Goal: Use online tool/utility: Utilize a website feature to perform a specific function

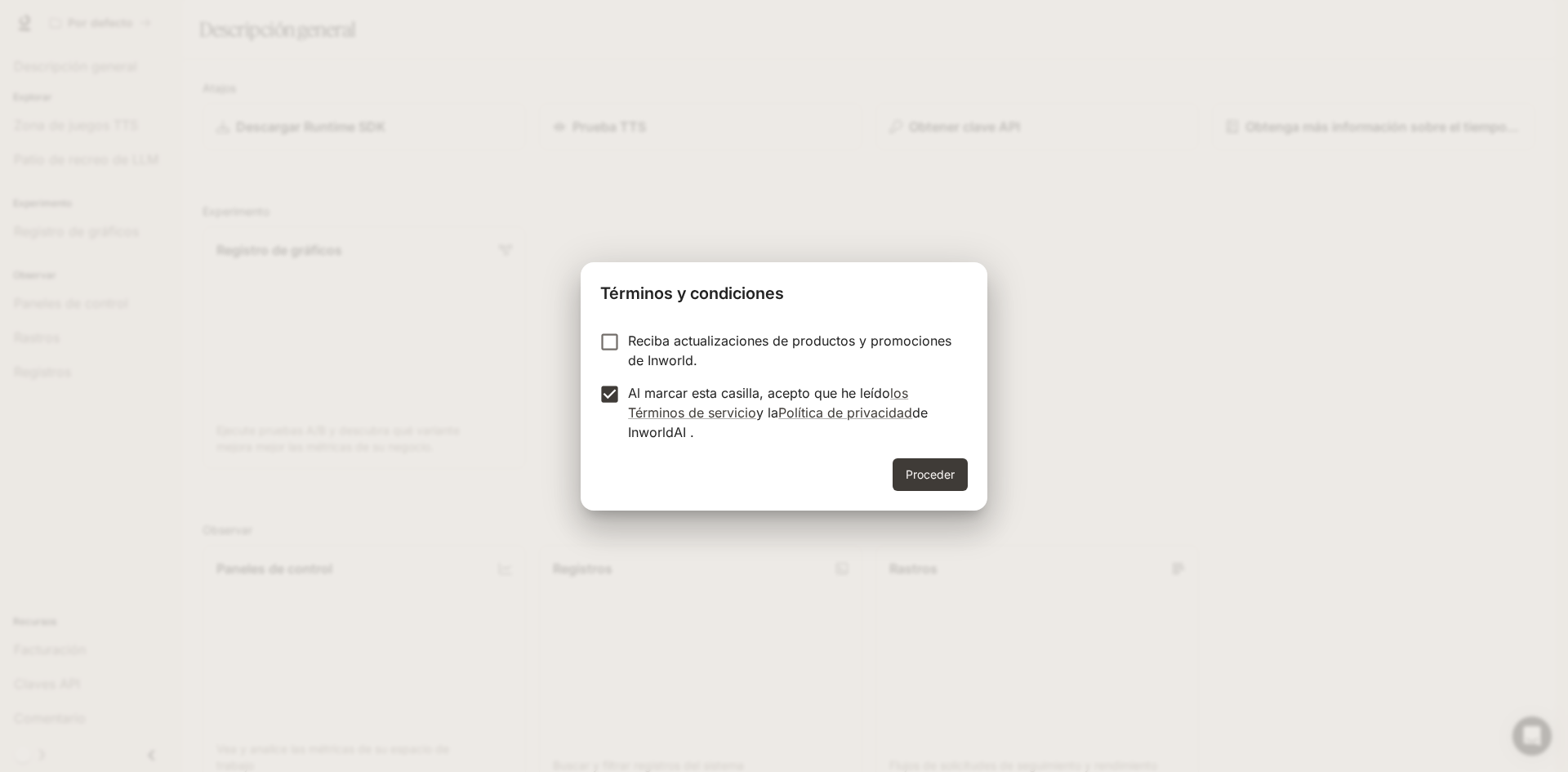
drag, startPoint x: 926, startPoint y: 476, endPoint x: 950, endPoint y: 477, distance: 24.0
click at [929, 477] on font "Proceder" at bounding box center [930, 474] width 49 height 14
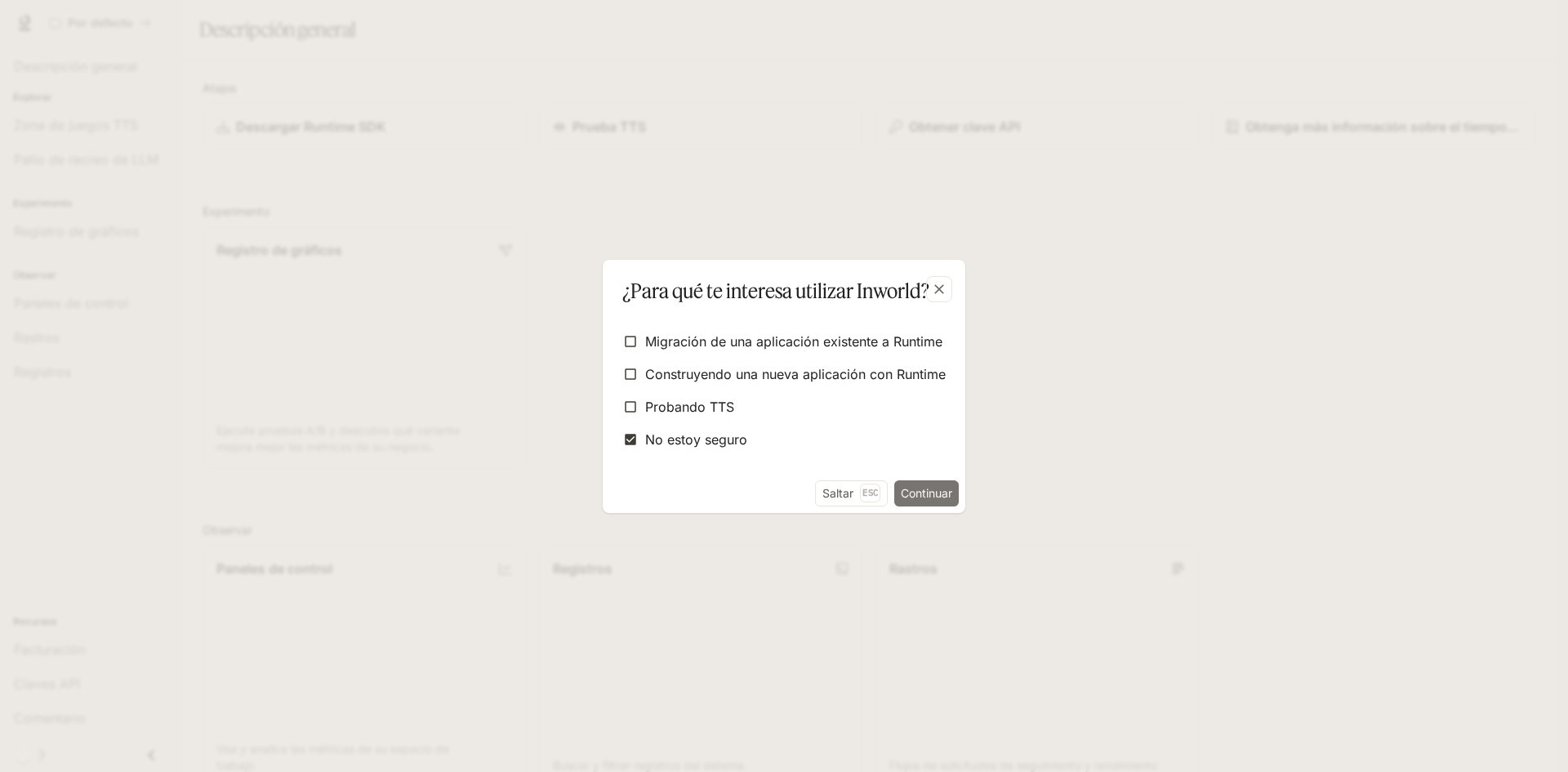
click at [950, 488] on font "Continuar" at bounding box center [926, 493] width 52 height 14
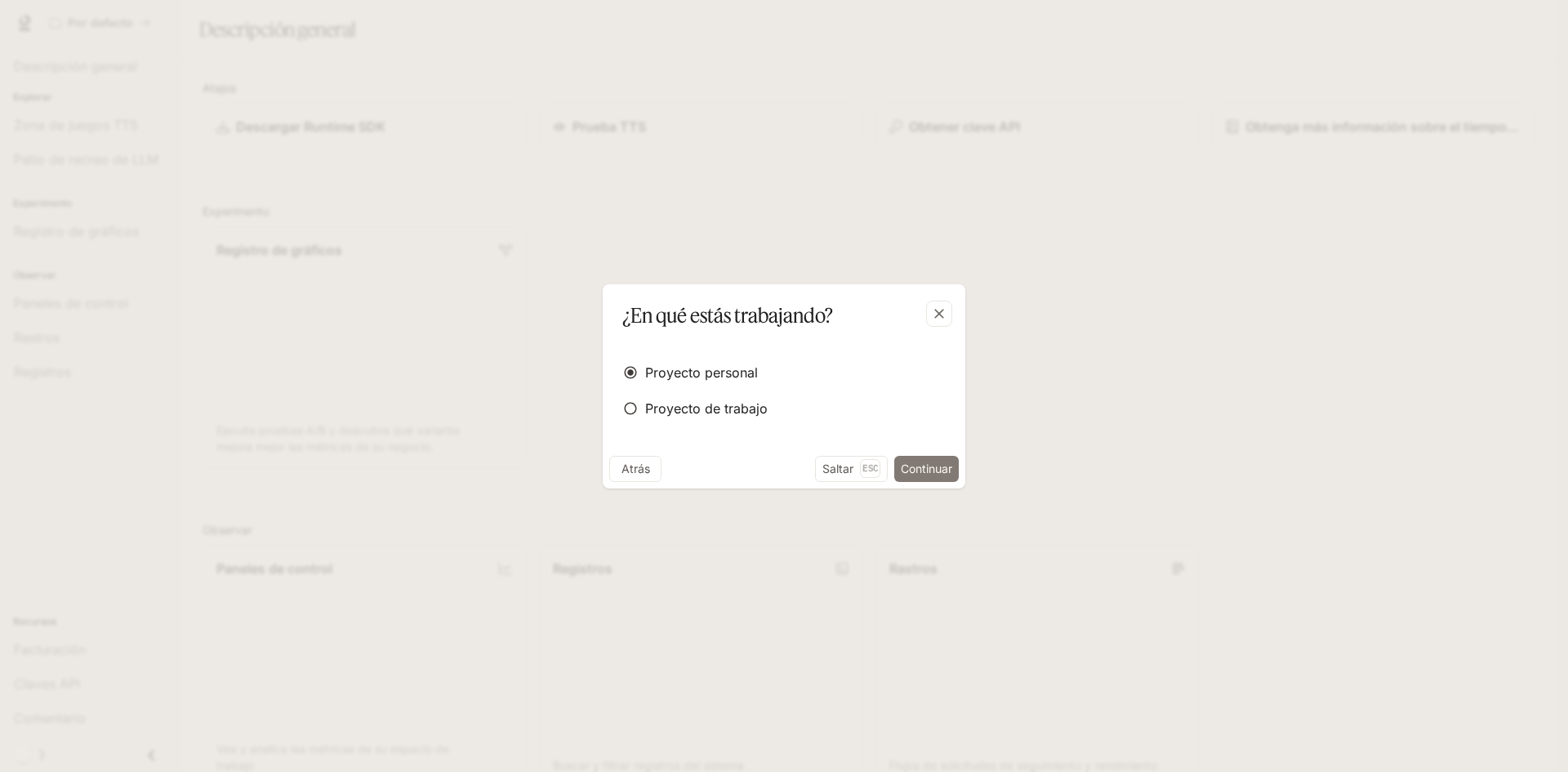
drag, startPoint x: 937, startPoint y: 462, endPoint x: 947, endPoint y: 466, distance: 10.8
click at [947, 466] on font "Continuar" at bounding box center [926, 468] width 52 height 14
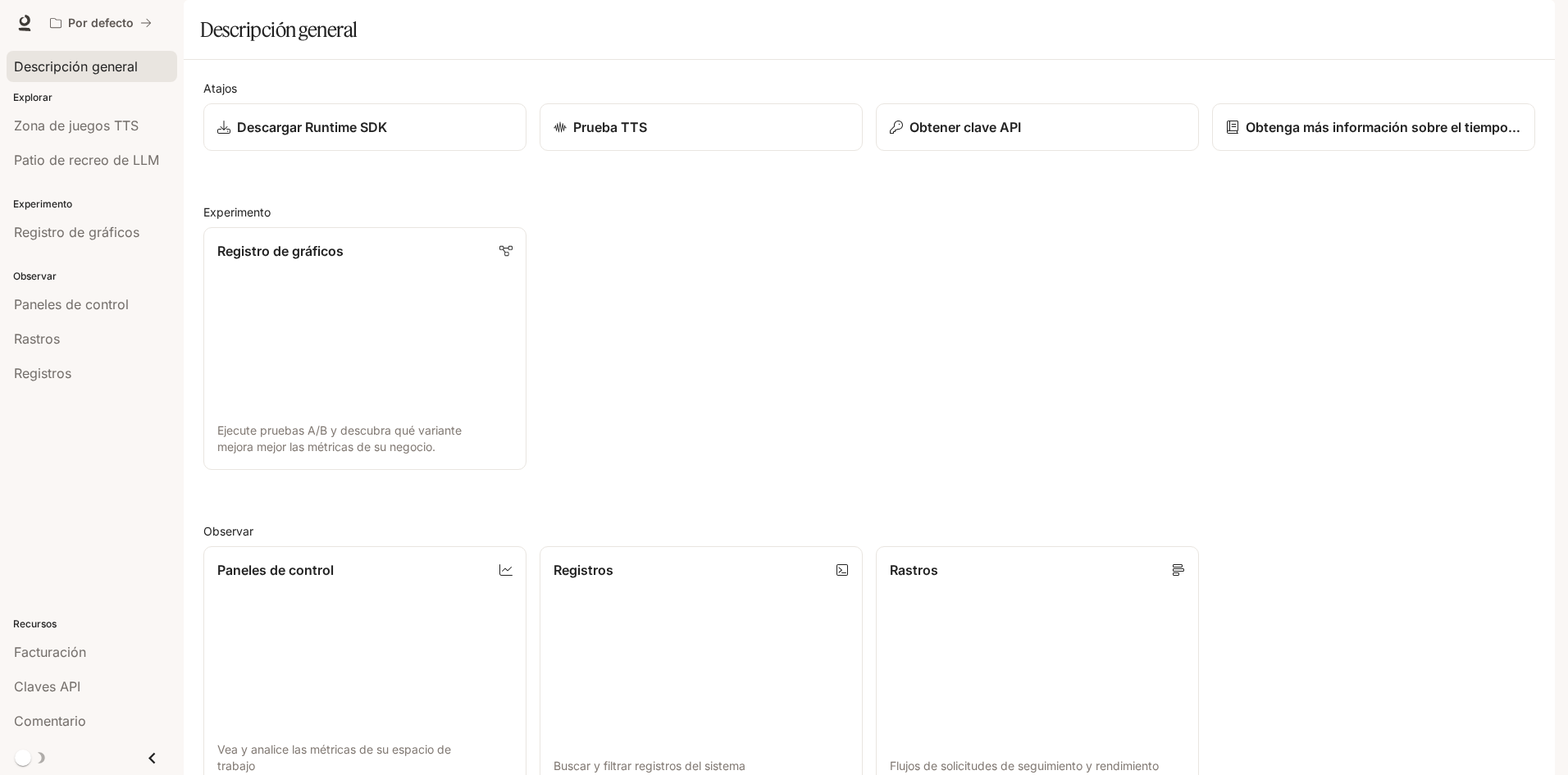
click at [84, 67] on font "Descripción general" at bounding box center [75, 66] width 124 height 16
click at [83, 136] on link "Zona de juegos TTS" at bounding box center [92, 126] width 171 height 31
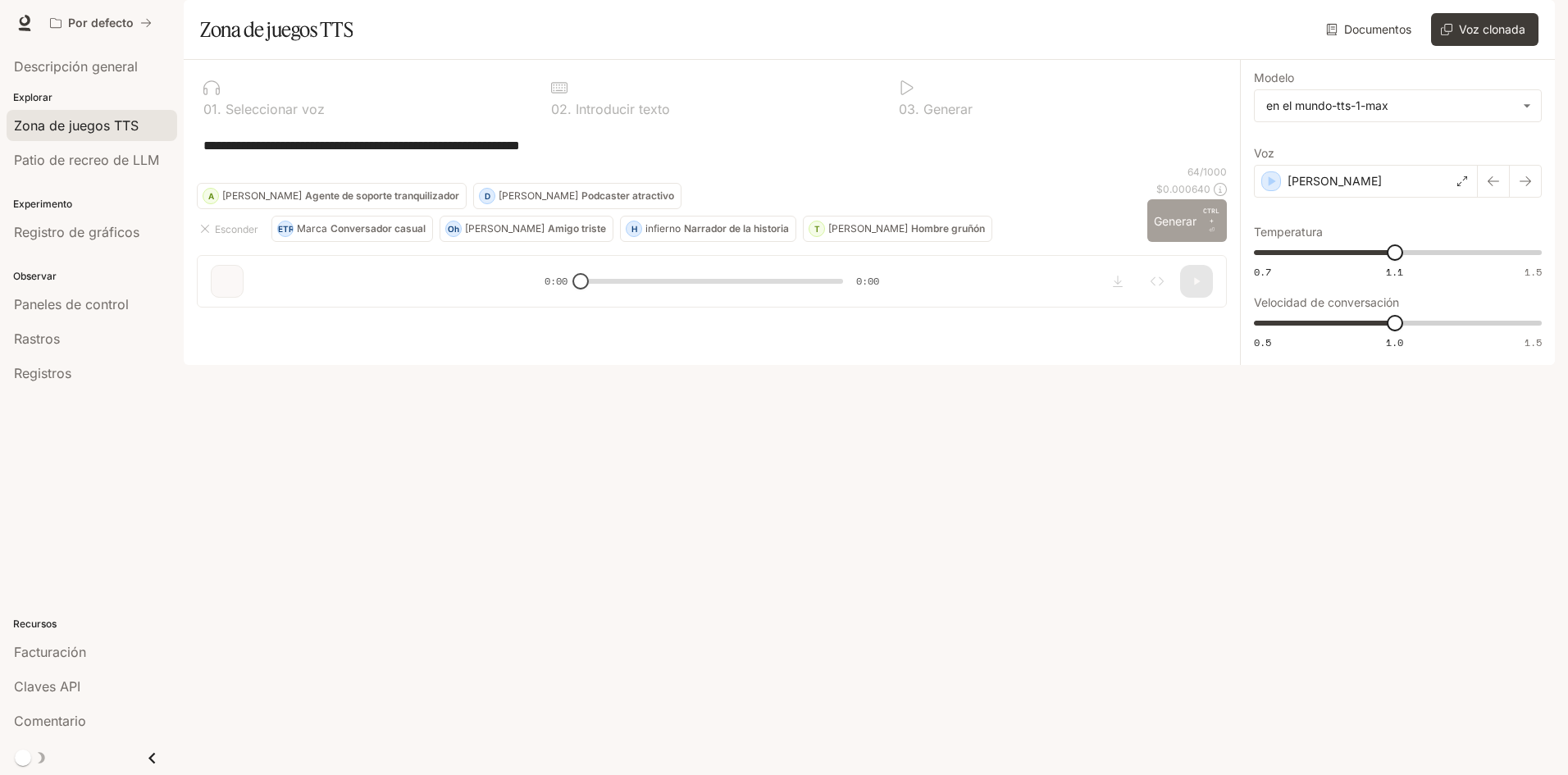
click at [1168, 228] on font "Generar" at bounding box center [1175, 221] width 42 height 14
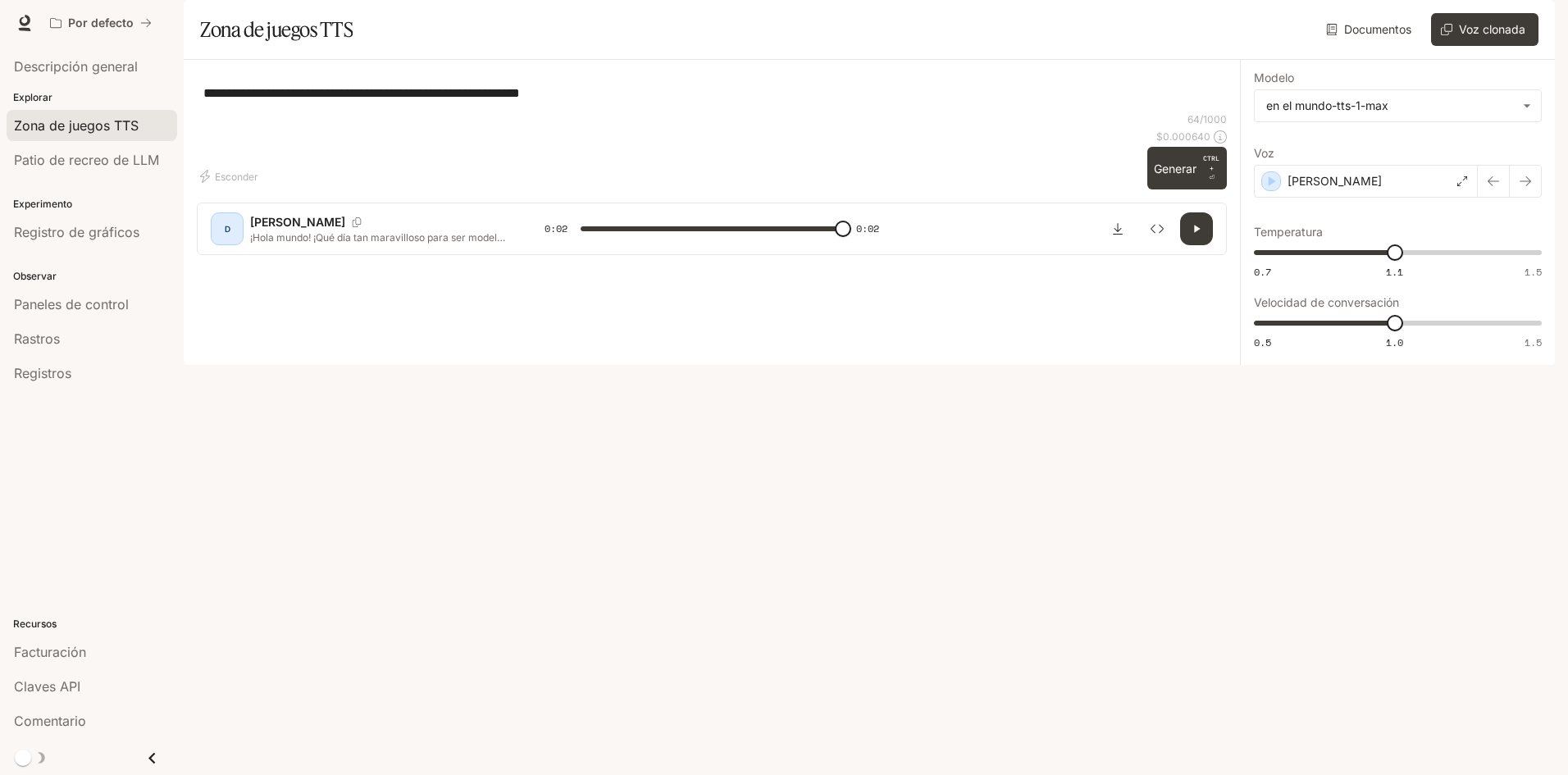
type input "*"
click at [82, 173] on link "Patio de recreo de LLM" at bounding box center [92, 160] width 171 height 31
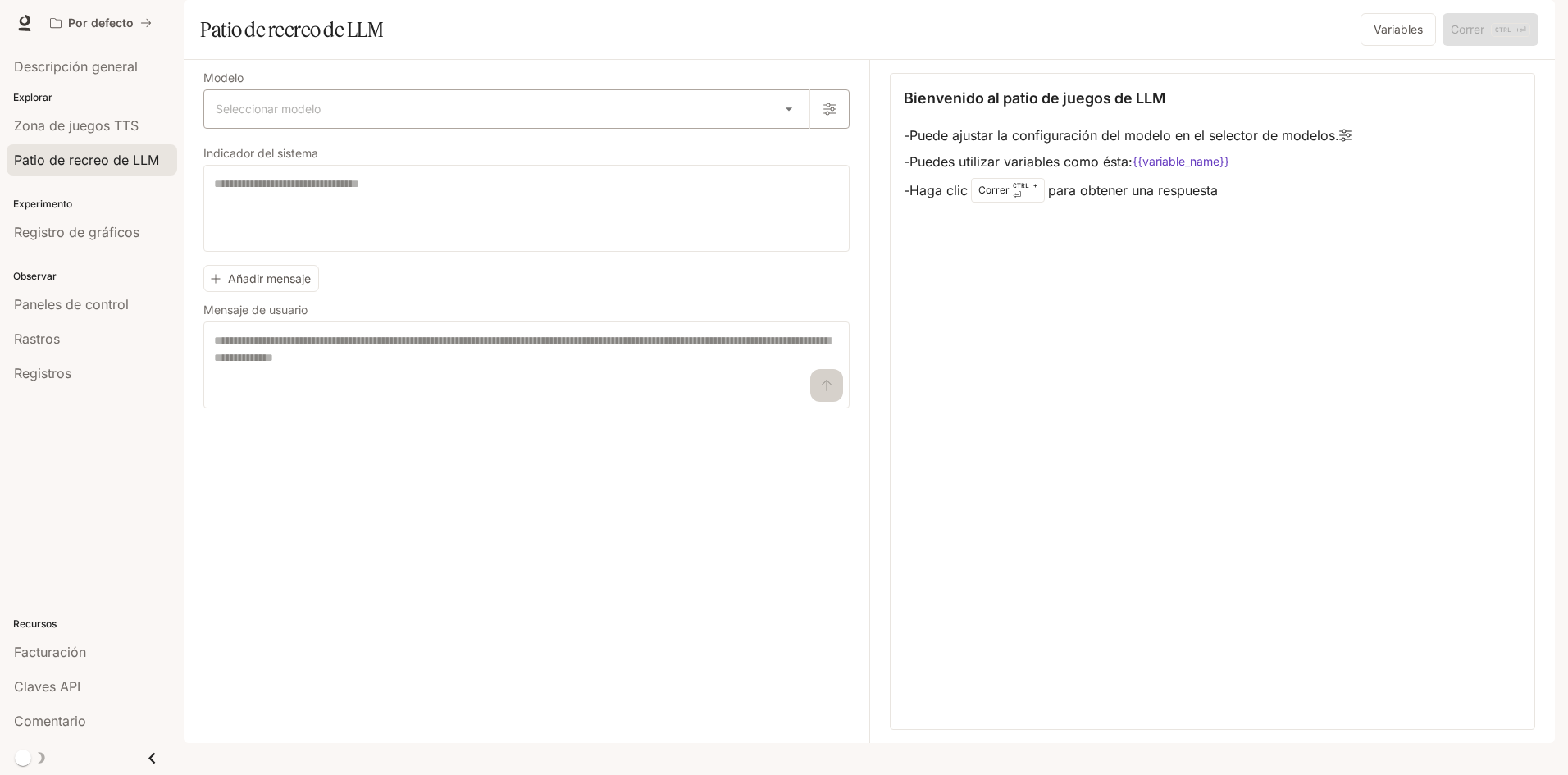
click at [781, 154] on body "Saltar al contenido principal Por defecto Tiempo de ejecución Tiempo de ejecuci…" at bounding box center [784, 413] width 1568 height 827
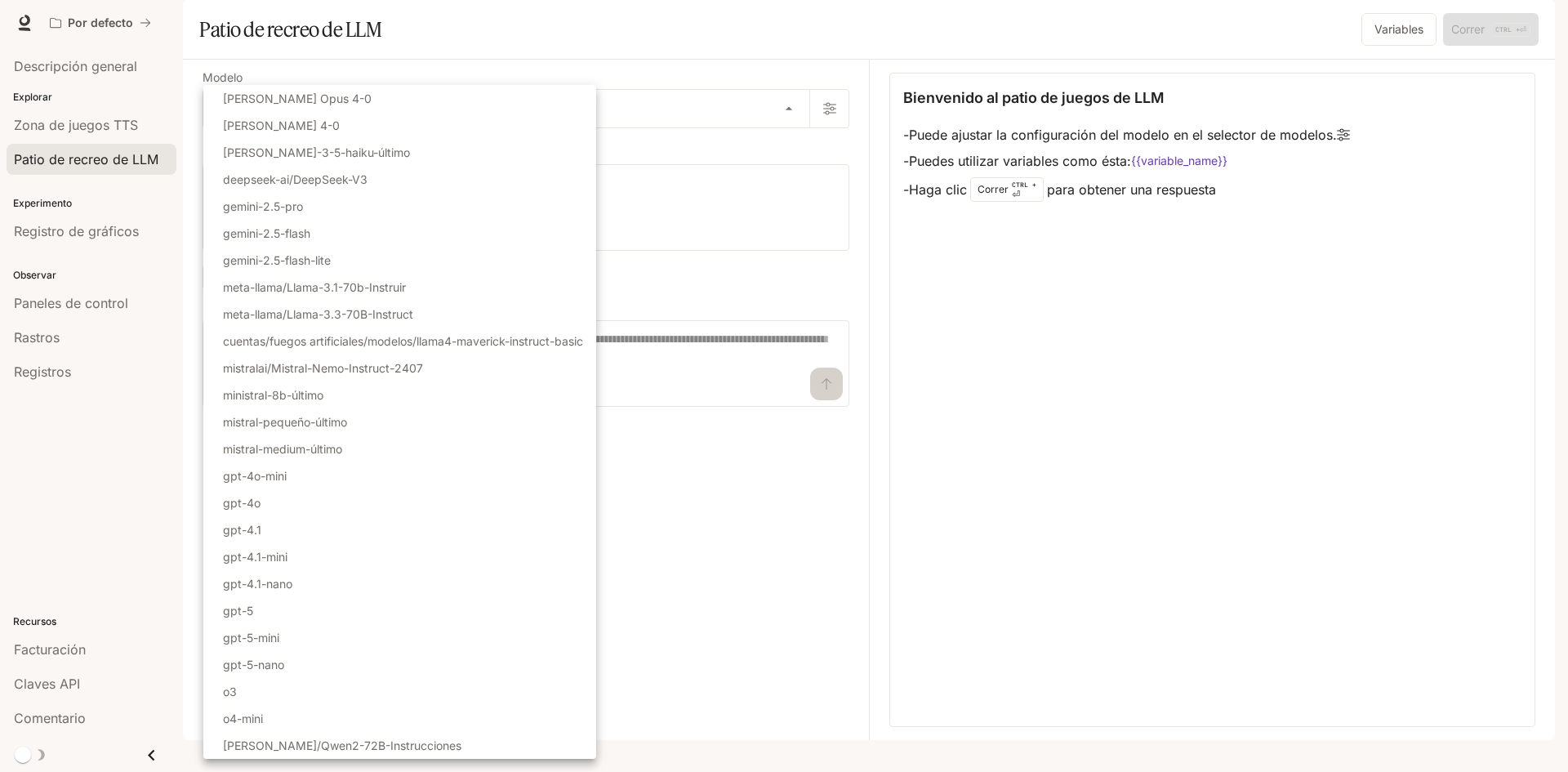
click at [759, 61] on div at bounding box center [784, 386] width 1568 height 772
